Goal: Complete application form

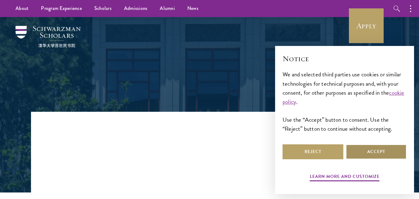
click at [363, 152] on button "Accept" at bounding box center [376, 151] width 61 height 15
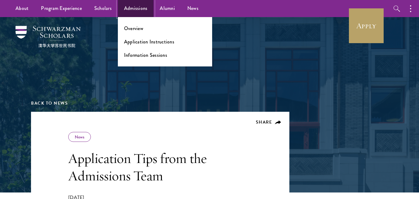
click at [134, 3] on link "Admissions" at bounding box center [136, 8] width 36 height 17
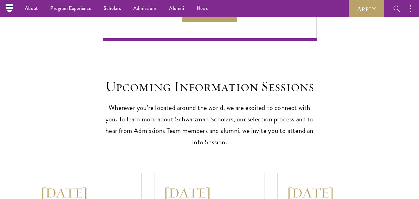
scroll to position [1540, 0]
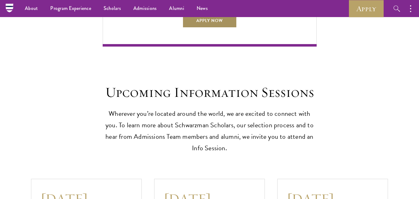
click at [218, 19] on link "Apply Now" at bounding box center [209, 20] width 55 height 15
